Goal: Task Accomplishment & Management: Manage account settings

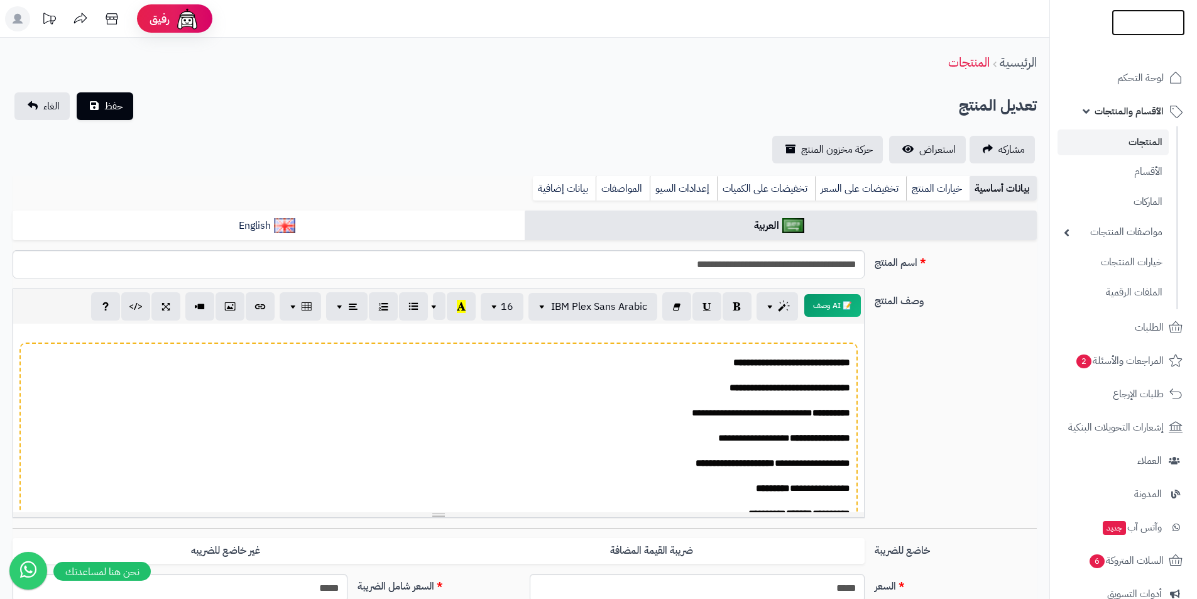
click at [1136, 26] on img at bounding box center [1149, 22] width 74 height 26
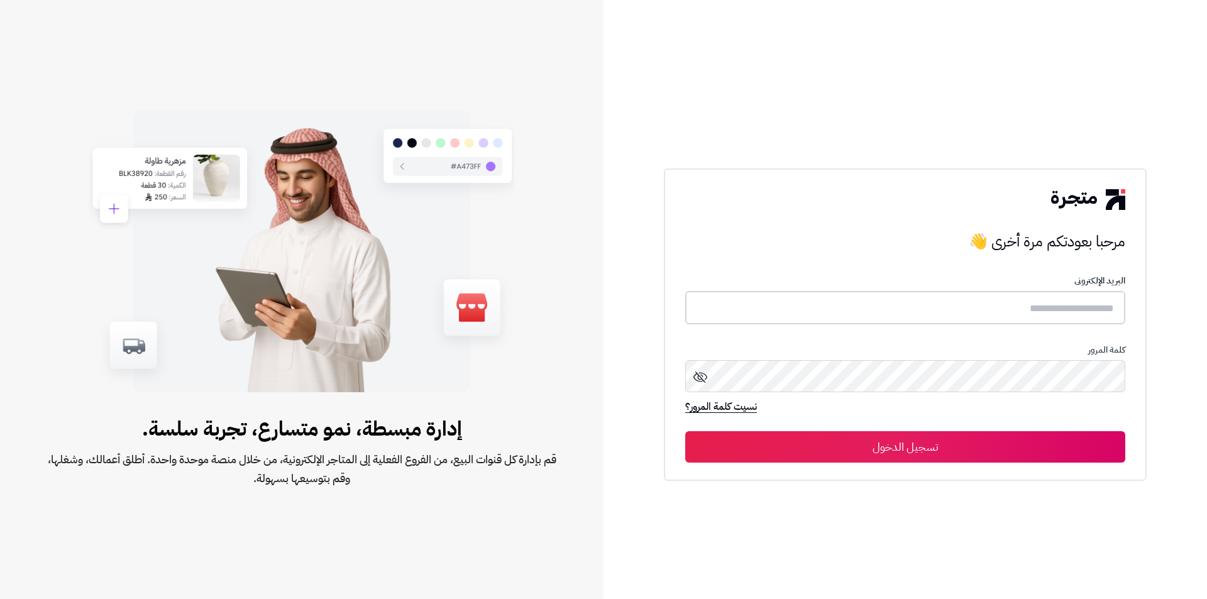
click at [1095, 320] on input "text" at bounding box center [905, 307] width 440 height 33
type input "*"
type input "**********"
click at [1095, 360] on div "كلمة المرور" at bounding box center [905, 371] width 440 height 55
click at [685, 431] on button "تسجيل الدخول" at bounding box center [905, 446] width 440 height 31
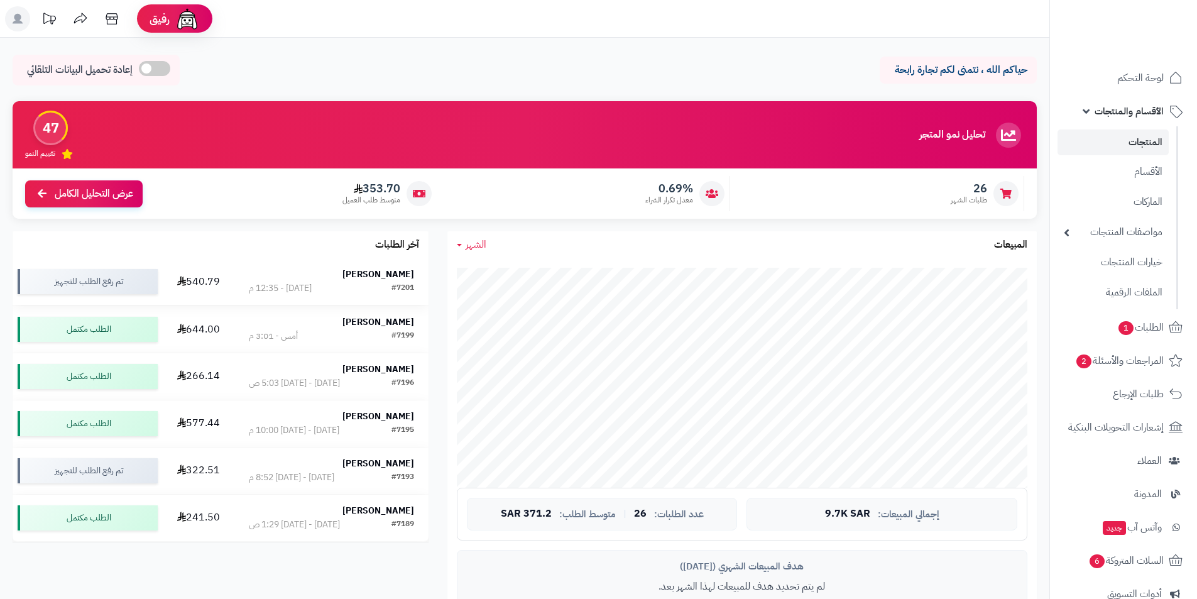
click at [395, 270] on strong "[PERSON_NAME]" at bounding box center [379, 274] width 72 height 13
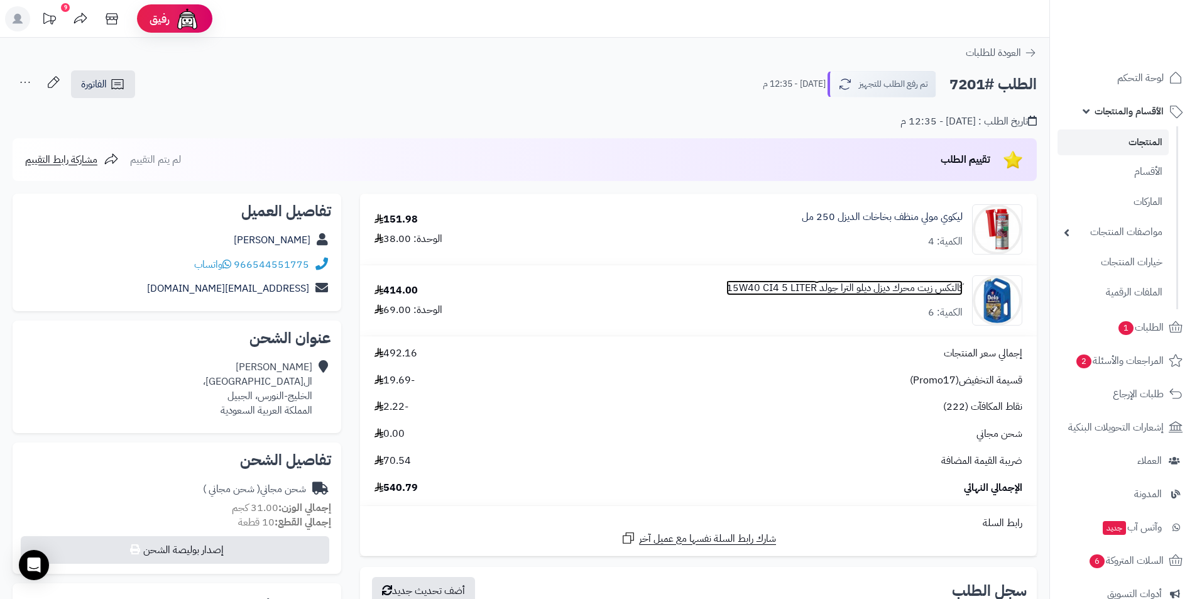
click at [816, 282] on link "كالتكس زيت محرك ديزل ديلو الترا جولد 15W40 CI4 5 LITER" at bounding box center [845, 288] width 236 height 14
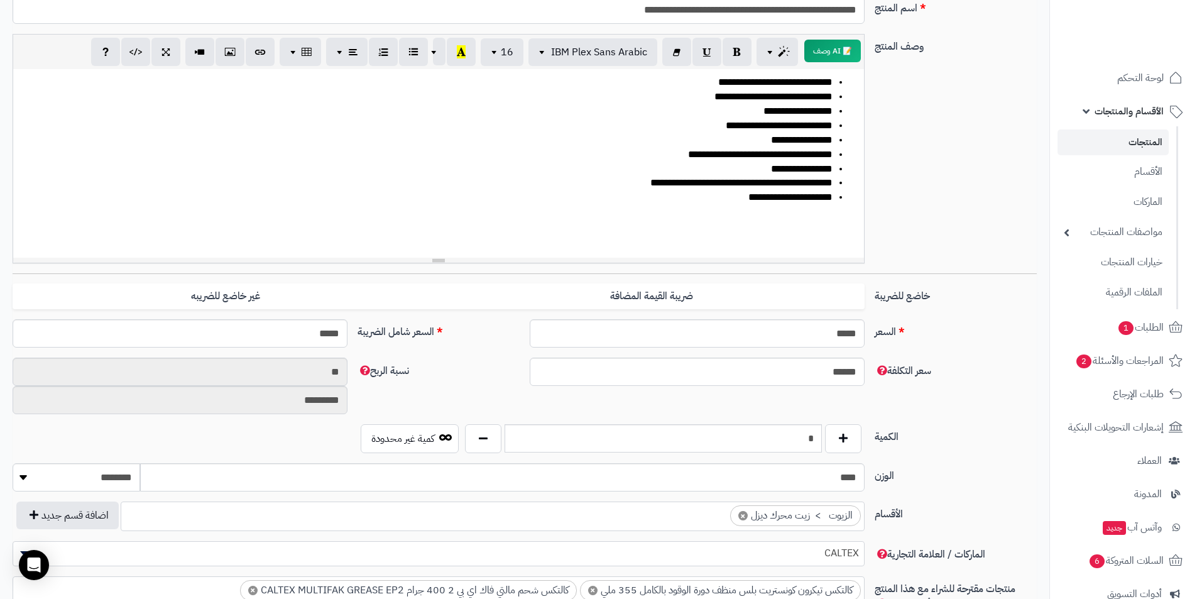
scroll to position [377, 0]
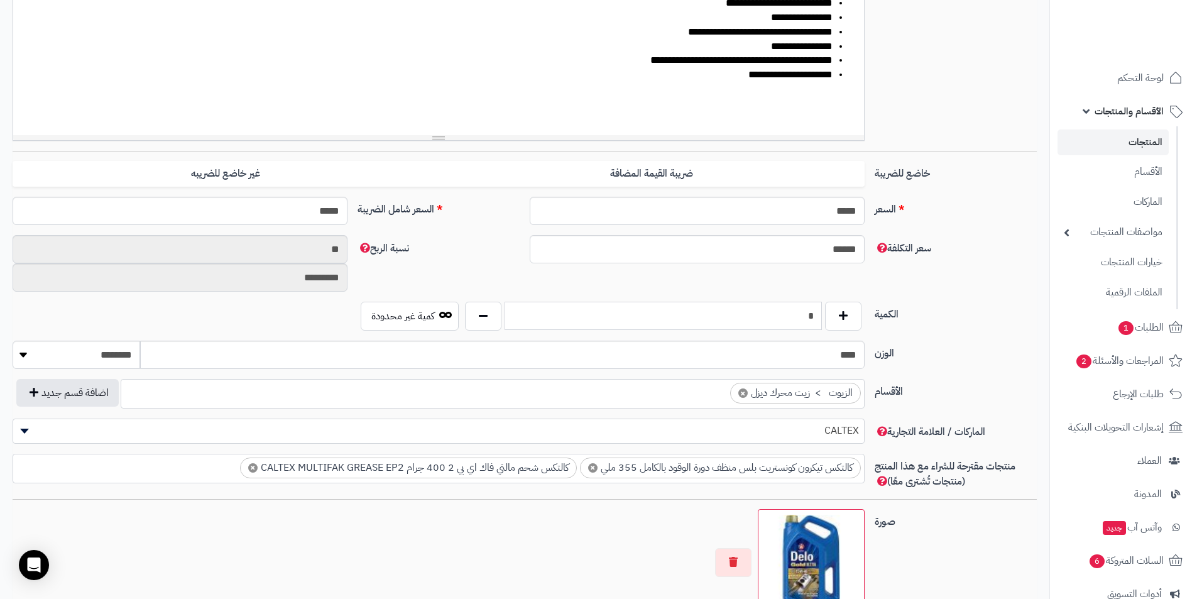
click at [793, 312] on input "*" at bounding box center [663, 316] width 317 height 28
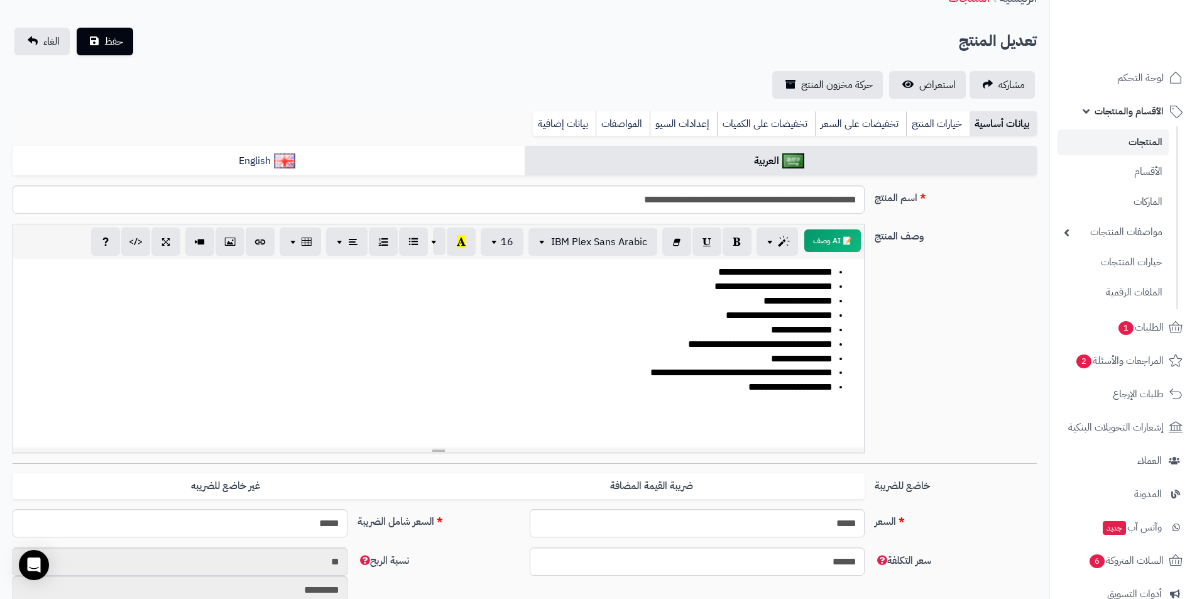
scroll to position [63, 0]
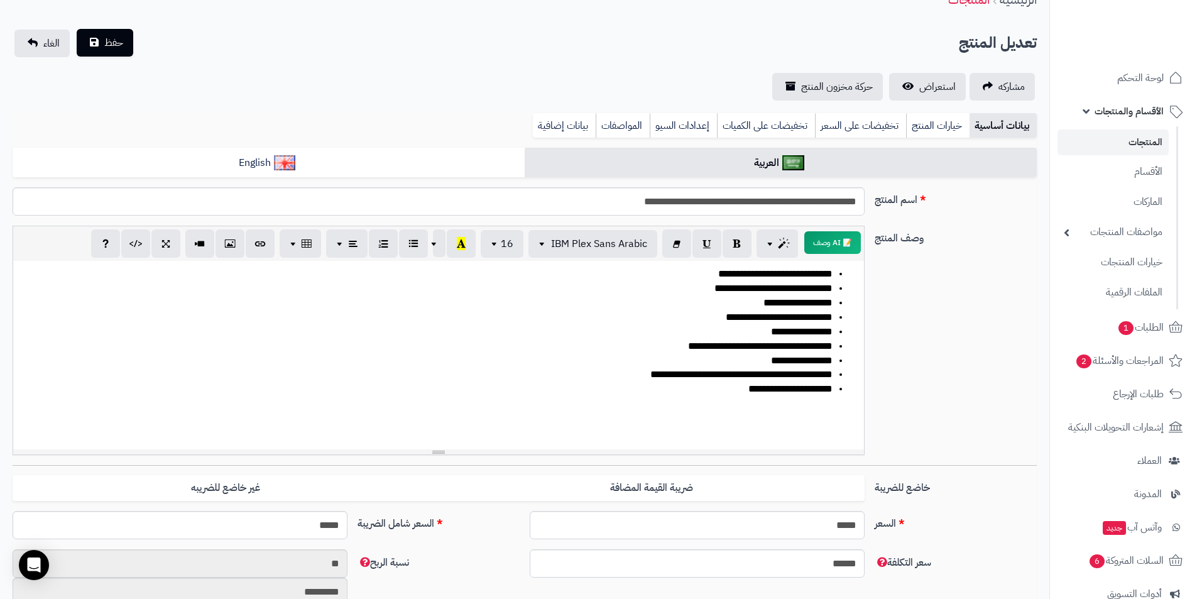
type input "**"
click at [97, 41] on button "حفظ" at bounding box center [105, 43] width 57 height 28
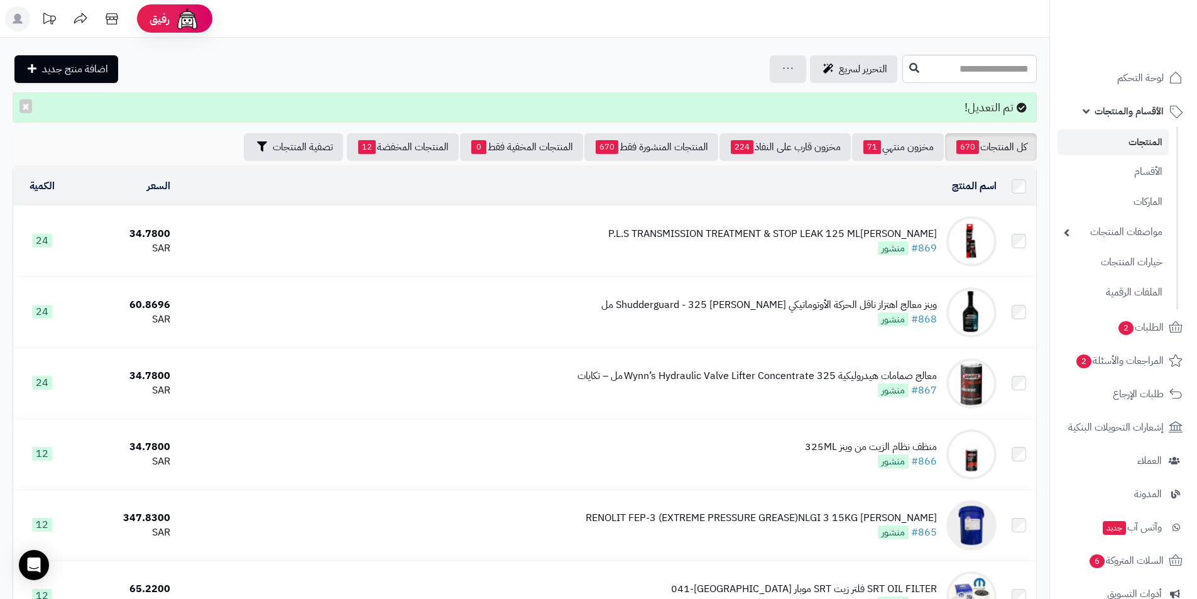
click at [1110, 121] on link "الأقسام والمنتجات" at bounding box center [1124, 111] width 132 height 30
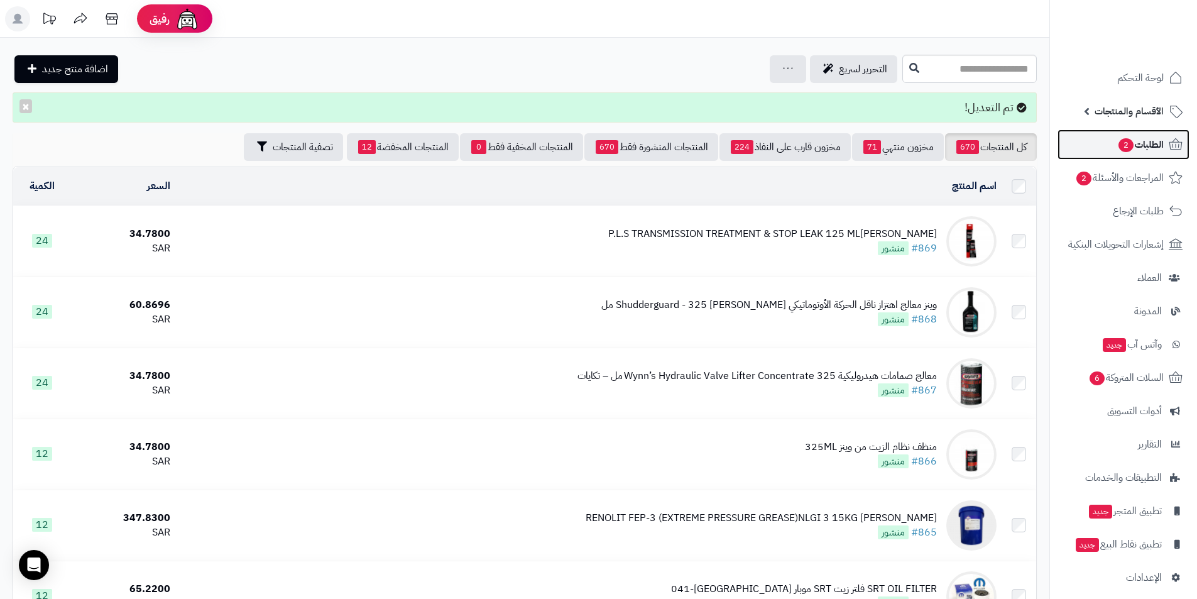
click at [1114, 136] on link "الطلبات 2" at bounding box center [1124, 144] width 132 height 30
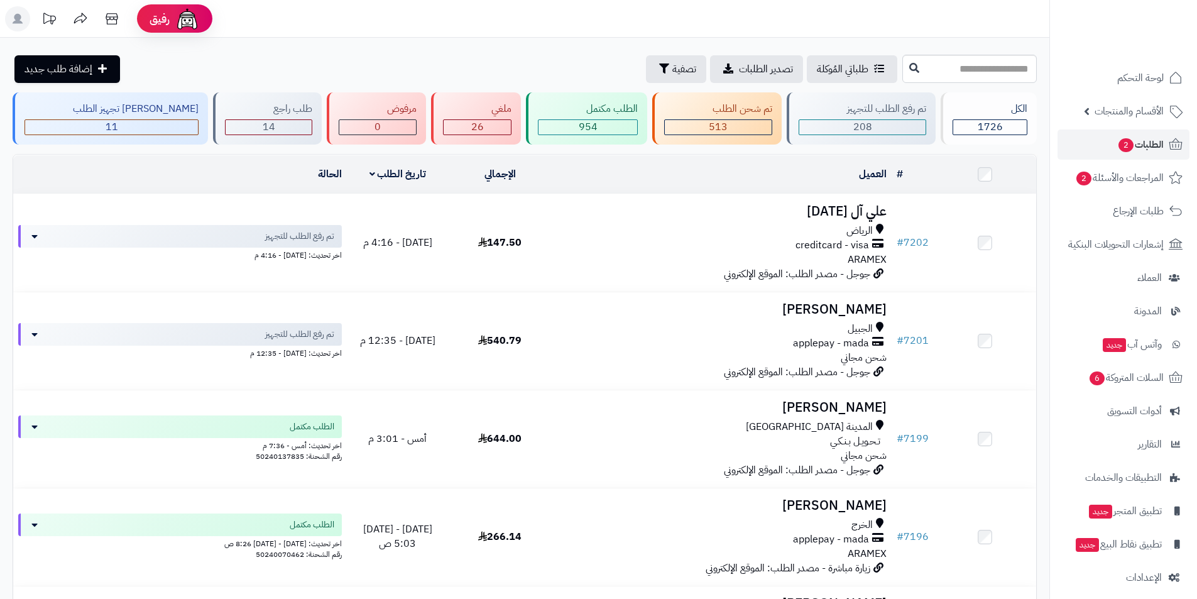
click at [865, 226] on span "الرياض" at bounding box center [860, 231] width 26 height 14
